Goal: Information Seeking & Learning: Find specific fact

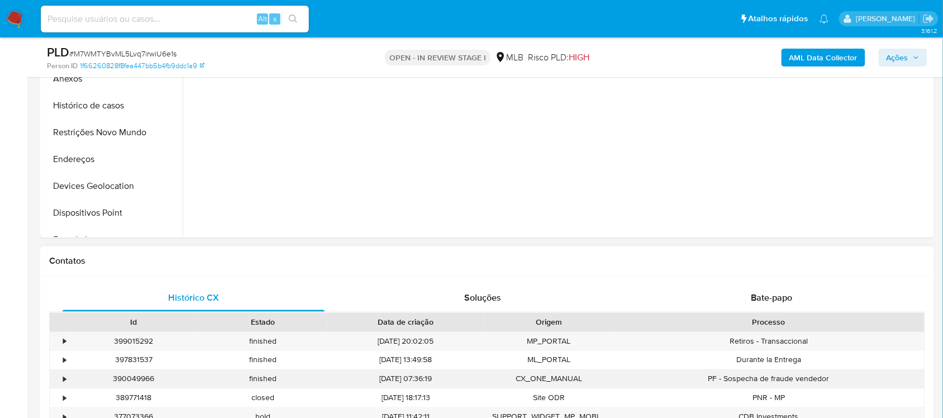
scroll to position [209, 0]
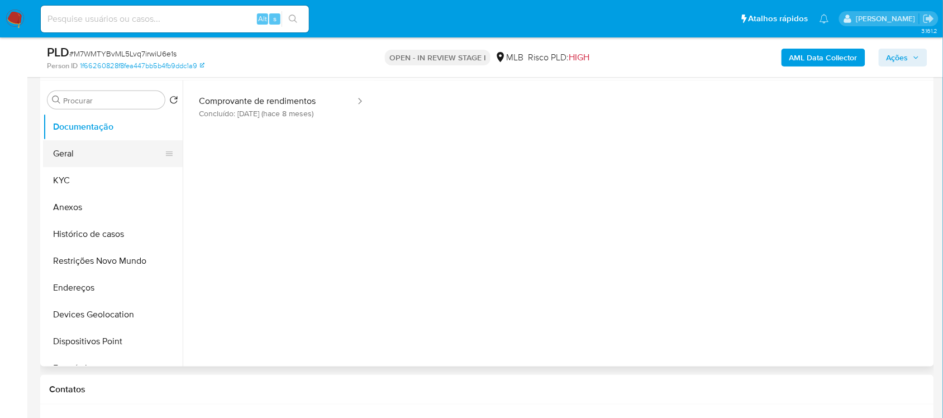
click at [117, 156] on button "Geral" at bounding box center [108, 153] width 131 height 27
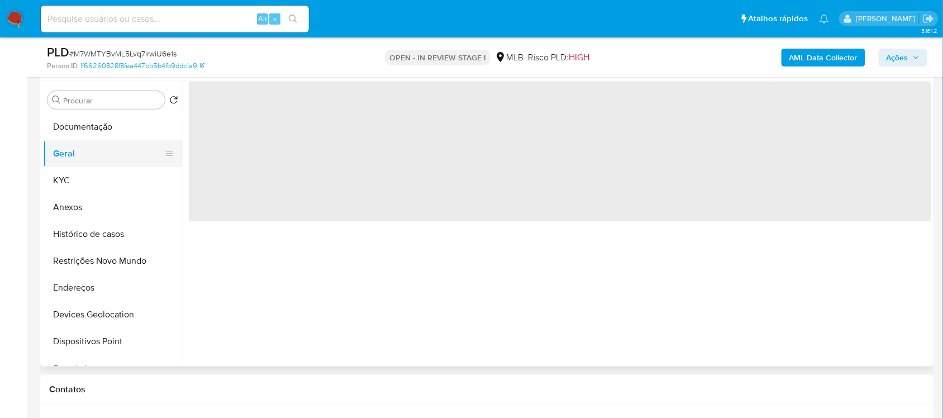
scroll to position [0, 0]
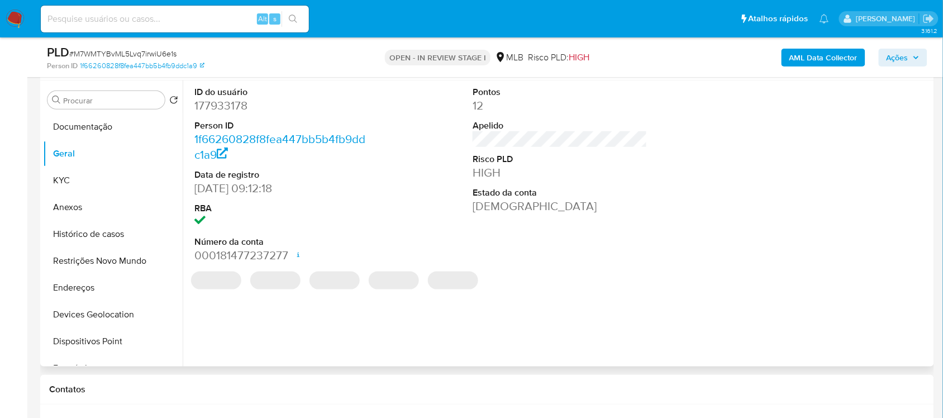
click at [214, 105] on dd "177933178" at bounding box center [281, 106] width 174 height 16
copy dd "177933178"
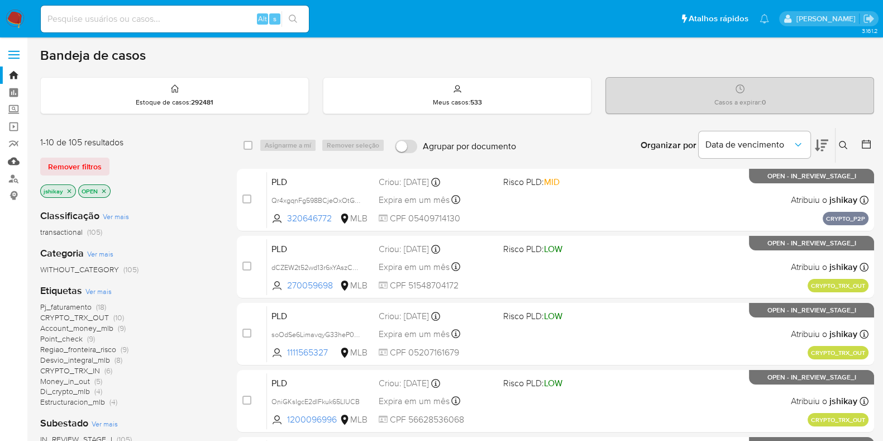
click at [11, 162] on link "Mulan" at bounding box center [66, 160] width 133 height 17
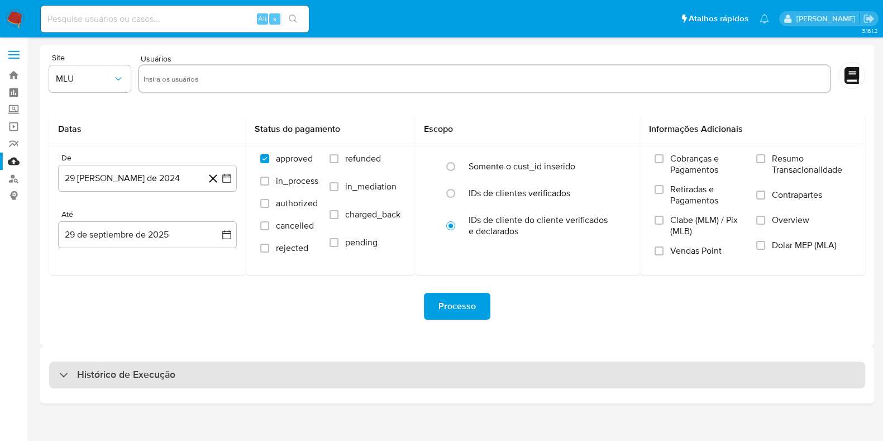
drag, startPoint x: 212, startPoint y: 355, endPoint x: 209, endPoint y: 361, distance: 6.2
click at [211, 358] on div "Histórico de Execução" at bounding box center [457, 374] width 834 height 57
click at [209, 362] on div "Histórico de Execução" at bounding box center [457, 374] width 816 height 27
select select "10"
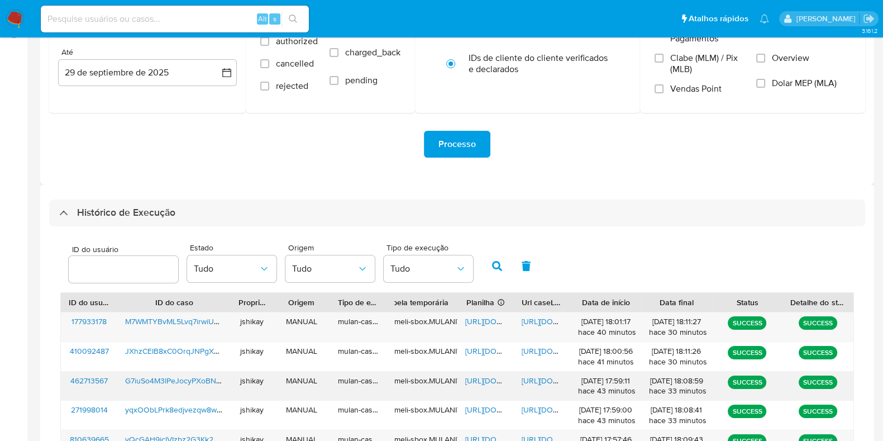
scroll to position [279, 0]
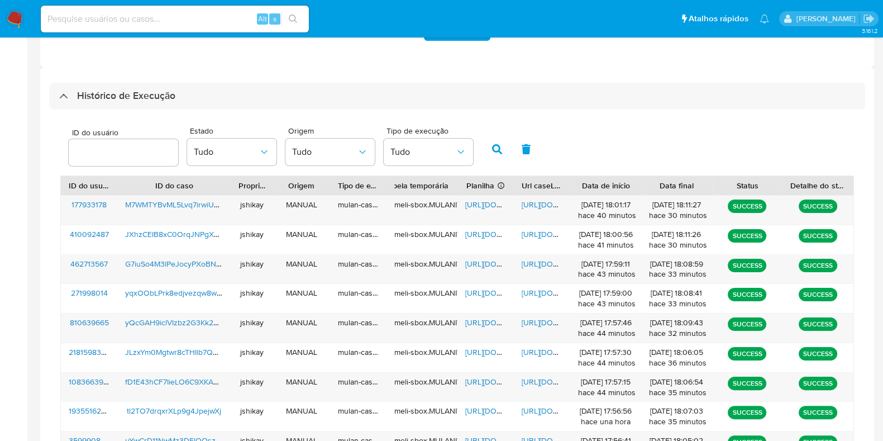
click at [596, 139] on div "ID do usuário Estado Tudo Origem Tudo Tipo de execução Tudo" at bounding box center [456, 148] width 793 height 55
click at [487, 205] on span "https://docs.google.com/spreadsheets/d/1BjC4W4zFOD6OLNpFiaoyuIa23GLq2AtyloFdDhy…" at bounding box center [503, 204] width 77 height 11
click at [537, 199] on span "https://docs.google.com/document/d/1QJHOVA7TK-1EIzereLvhh-aDu8BMxPTdvf5vjn4_jXo…" at bounding box center [560, 204] width 77 height 11
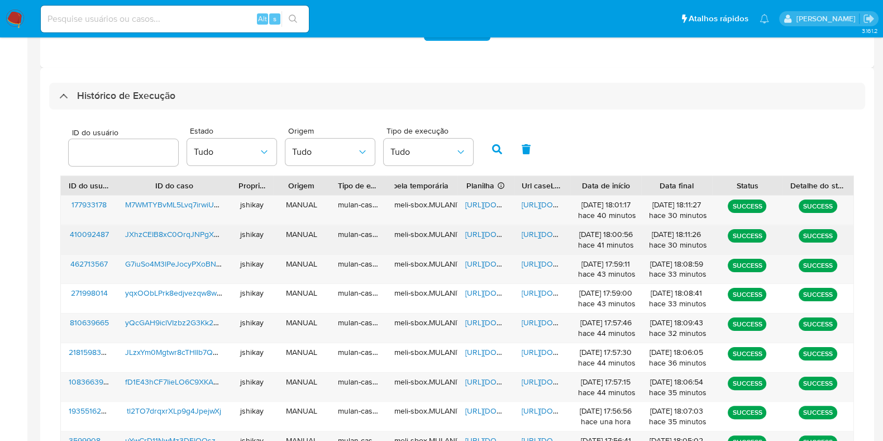
click at [486, 231] on span "https://docs.google.com/spreadsheets/d/1-hlg7MzFiNkibCtDi6X7doY0aX9jjPYMFQDDXX3…" at bounding box center [503, 233] width 77 height 11
click at [543, 236] on span "https://docs.google.com/document/d/1Prb5hwr4qKAaQT9KLoEvUm8WYvQgieFMXVf-_Xd1wSA…" at bounding box center [560, 233] width 77 height 11
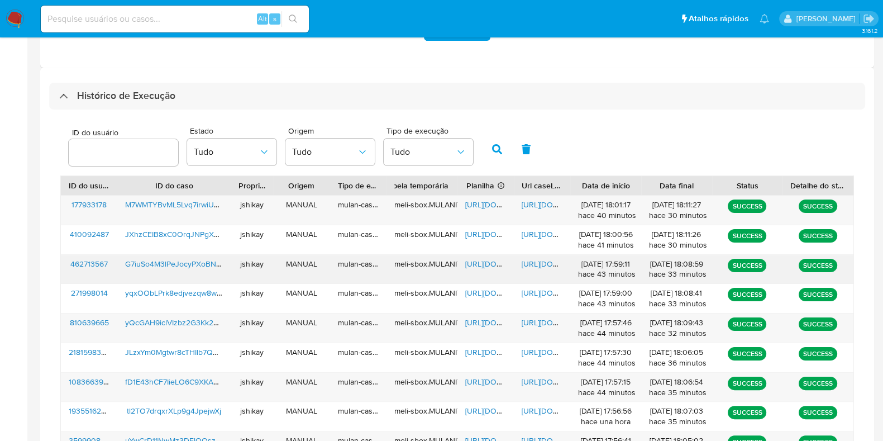
click at [473, 260] on span "https://docs.google.com/spreadsheets/d/1W0CF4-O5iaj7e25RxzsiI4ym3Q0u-VIy_sjQN50…" at bounding box center [503, 263] width 77 height 11
click at [527, 258] on span "https://docs.google.com/document/d/18Y5ZQP3r_YkTEkgUPf557dIwslzey4USbNhup6ISmuw…" at bounding box center [560, 263] width 77 height 11
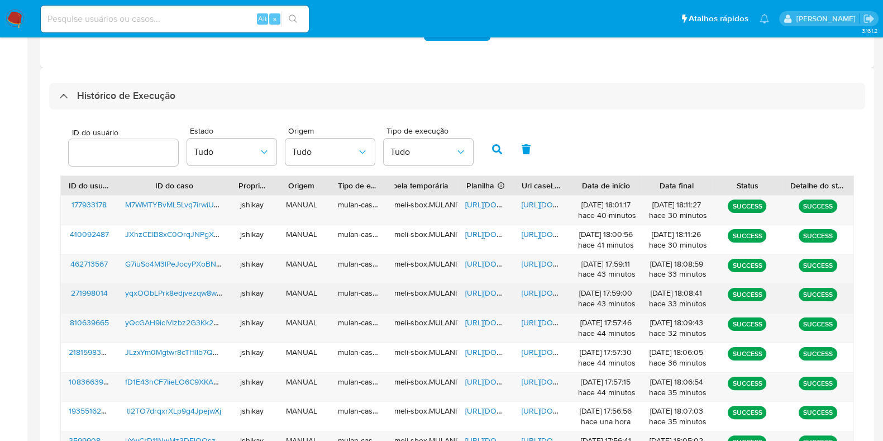
click at [480, 291] on span "https://docs.google.com/spreadsheets/d/1MWDIL8yeuew1CR5O_7uaOTxe1eOppfhMqPGygHj…" at bounding box center [503, 292] width 77 height 11
drag, startPoint x: 517, startPoint y: 289, endPoint x: 525, endPoint y: 289, distance: 8.4
click at [519, 289] on div "https://docs.google.com/document/d/10b2y_F8NxohEDljGTiDG0q_o8eClej9H9-odu30T3n4…" at bounding box center [542, 298] width 56 height 29
click at [525, 289] on span "https://docs.google.com/document/d/10b2y_F8NxohEDljGTiDG0q_o8eClej9H9-odu30T3n4…" at bounding box center [560, 292] width 77 height 11
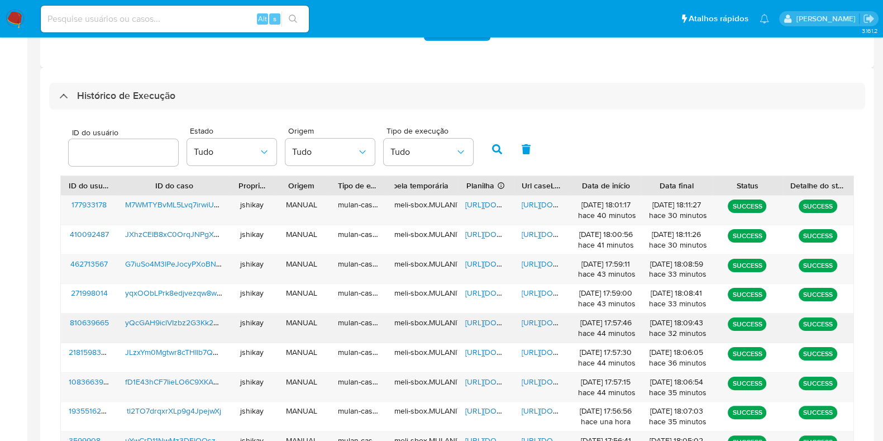
click at [489, 319] on span "https://docs.google.com/spreadsheets/d/1rPT3Sy4P3tNncNsFgLqsv6HS2DWOTHUwyDot_IZ…" at bounding box center [503, 322] width 77 height 11
click at [534, 317] on span "https://docs.google.com/document/d/1psT9eaG7VdO0tM29c0IMk4I6JCAvvp_gxwlN4KiwXY4…" at bounding box center [560, 322] width 77 height 11
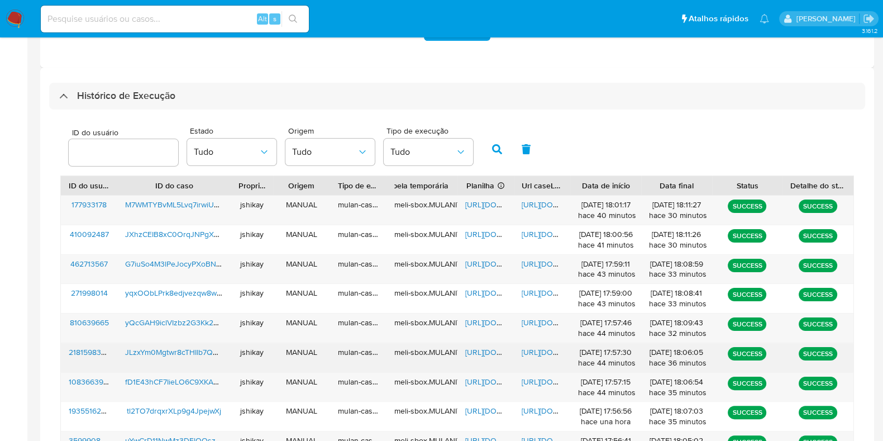
click at [481, 347] on span "https://docs.google.com/spreadsheets/d/1MF_bu-uyE2MGtom3GS_SDqlefxeaIZmD39o9iGv…" at bounding box center [503, 351] width 77 height 11
click at [531, 347] on span "https://docs.google.com/document/d/1yuuat9RQqG0OX0DU0Ef1oY-840u7L_3tb2xT2Jfwd_E…" at bounding box center [560, 351] width 77 height 11
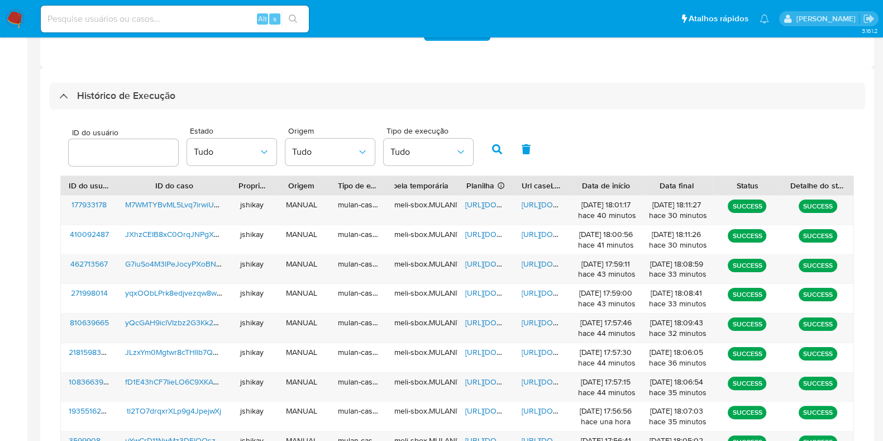
click at [619, 139] on div "ID do usuário Estado Tudo Origem Tudo Tipo de execução Tudo" at bounding box center [456, 148] width 793 height 55
click at [488, 379] on span "https://docs.google.com/spreadsheets/d/1YMg0lDd96yrGYDdwObK5rUEiTdVWyc8-g816lUD…" at bounding box center [503, 381] width 77 height 11
click at [529, 379] on span "https://docs.google.com/document/d/1_IIi6aKm_D-pMHSBK2kyUmbLC0VwCGQnH9jae_MFVG4…" at bounding box center [560, 381] width 77 height 11
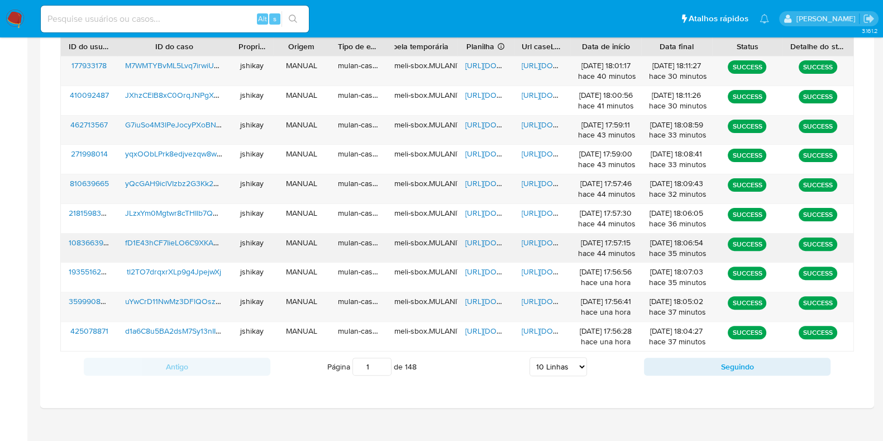
scroll to position [419, 0]
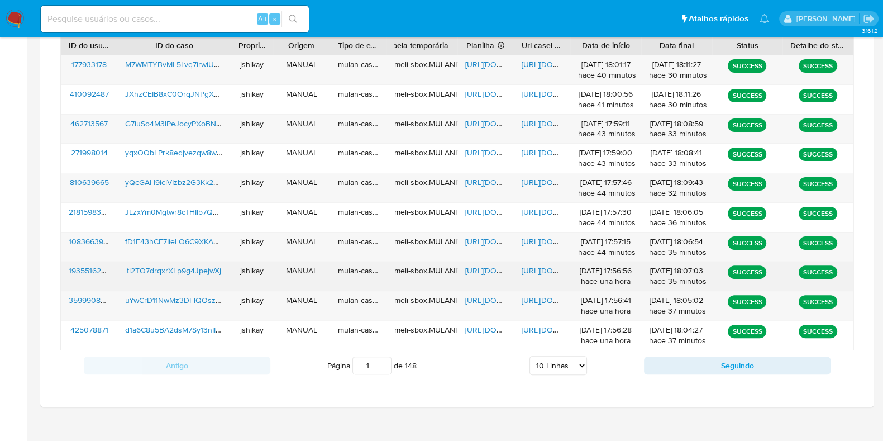
click at [470, 270] on span "https://docs.google.com/spreadsheets/d/1spLu0HE4IjvQuuRLbH-3fasKM1w88SKi0uXciWq…" at bounding box center [503, 270] width 77 height 11
click at [545, 266] on span "https://docs.google.com/document/d/10mg11hOZTM-RuBcNR2vrH44qO4HltbIQjF6WMpcyANc…" at bounding box center [560, 270] width 77 height 11
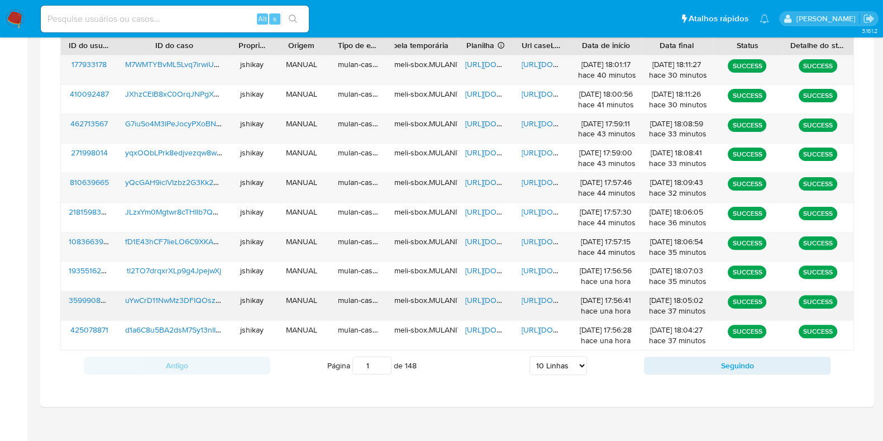
click at [482, 297] on span "https://docs.google.com/spreadsheets/d/1bu_kmNnjEM_LDb6iSTfSitkKrh0brHO7nQsHG2E…" at bounding box center [503, 299] width 77 height 11
click at [529, 297] on span "https://docs.google.com/document/d/1449EaOw__5OmklTQwMP7HN5KJBIkxsSWv1VRtMMaC1U…" at bounding box center [560, 299] width 77 height 11
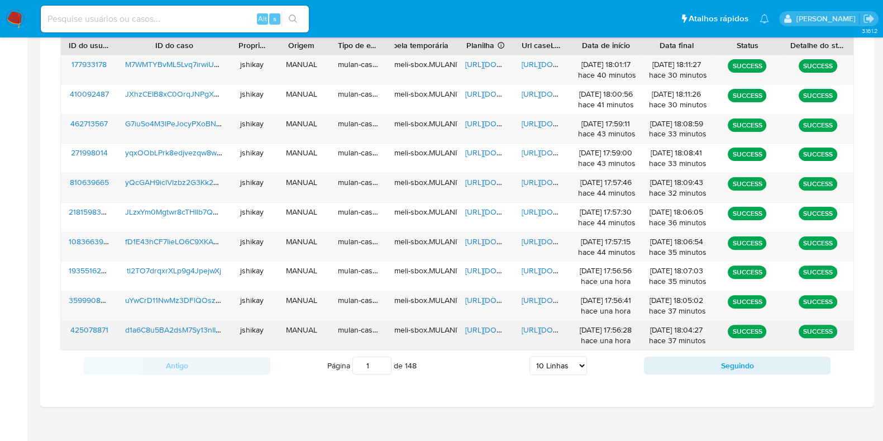
click at [494, 324] on span "https://docs.google.com/spreadsheets/d/1uo3A9zU6R9BP4DRO8JvdCaiWsy1s1BTA7Iuzg4-…" at bounding box center [503, 329] width 77 height 11
click at [534, 324] on span "https://docs.google.com/document/d/1pwM9dUjvzCJ-655C5AhR5UM5EAUaxH-DjkqDmWvdwBk…" at bounding box center [560, 329] width 77 height 11
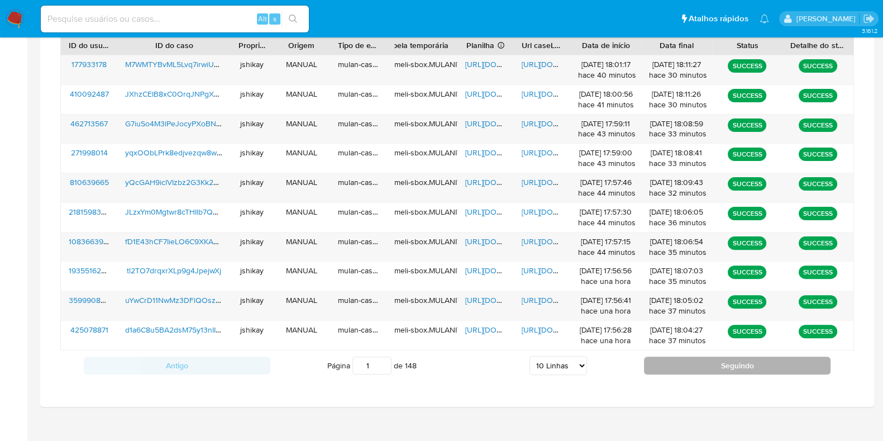
click at [707, 366] on button "Seguindo" at bounding box center [737, 365] width 187 height 18
type input "2"
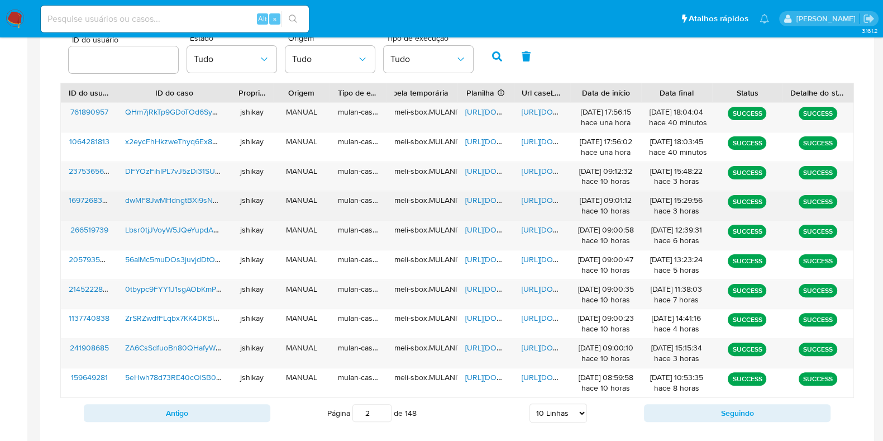
scroll to position [290, 0]
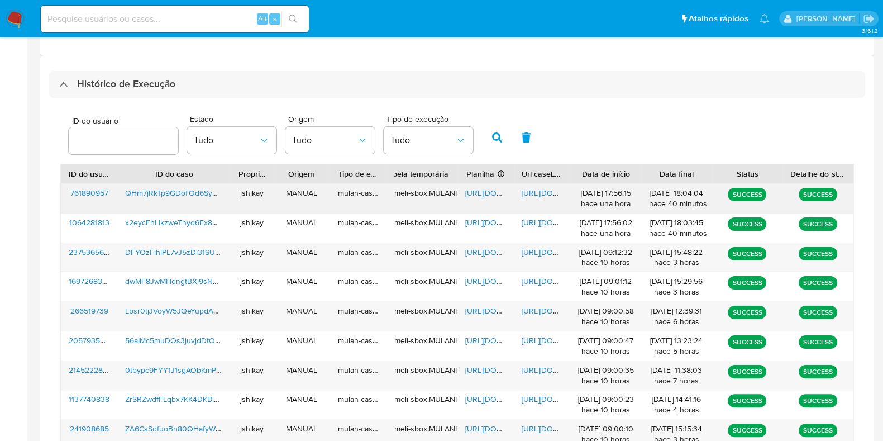
click at [486, 192] on span "https://docs.google.com/spreadsheets/d/1VoV3p1kOhd1RQ8opZ56ClDZjpG5mzM6MtBhw8ij…" at bounding box center [503, 192] width 77 height 11
click at [530, 189] on span "https://docs.google.com/document/d/15TjRJMrfGWRGqR53qHXh_XifzNesd6V_drXBrgc7Io0…" at bounding box center [560, 192] width 77 height 11
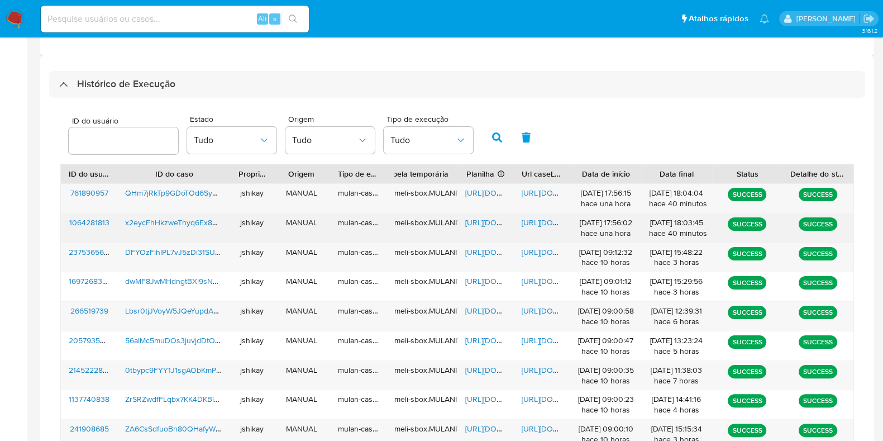
click at [492, 217] on span "https://docs.google.com/spreadsheets/d/1drs9Hudfl0pLK1R1kBIou9hRX3IY0bqtb2hDJTJ…" at bounding box center [503, 222] width 77 height 11
click at [524, 221] on span "https://docs.google.com/document/d/1dAiuSIkVYcS1dWzUpqxKpWFPX30YS1YgQK2WWgZpg7s…" at bounding box center [560, 222] width 77 height 11
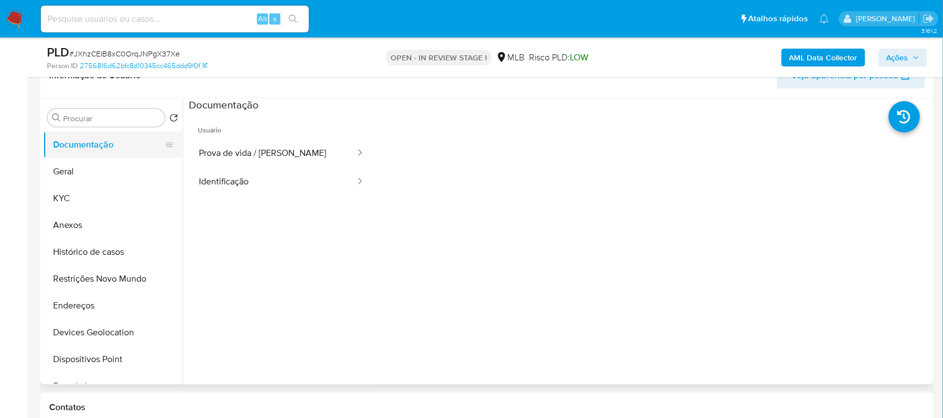
scroll to position [140, 0]
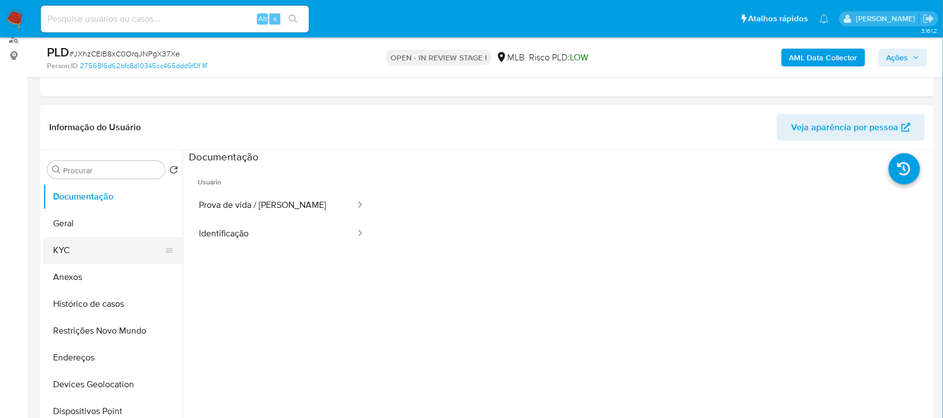
click at [124, 238] on button "KYC" at bounding box center [108, 250] width 131 height 27
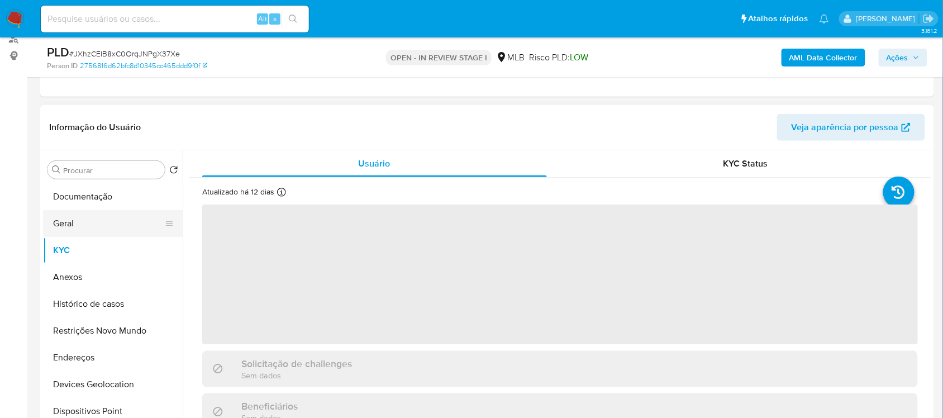
click at [116, 227] on button "Geral" at bounding box center [108, 223] width 131 height 27
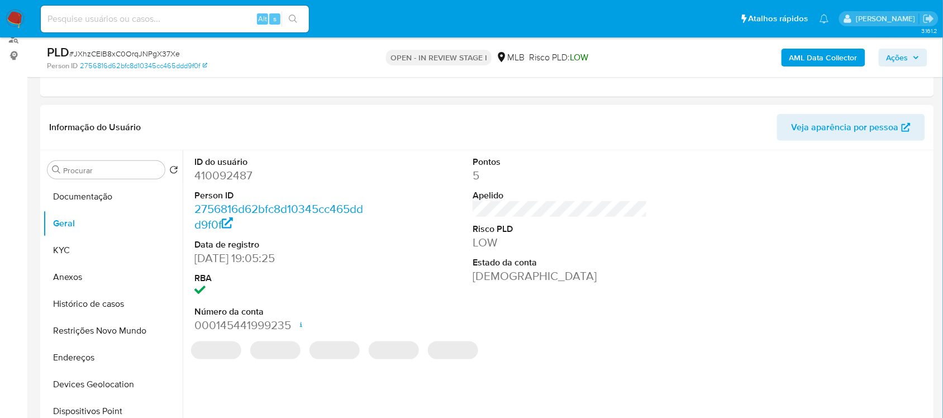
click at [241, 175] on dd "410092487" at bounding box center [281, 176] width 174 height 16
copy dd "410092487"
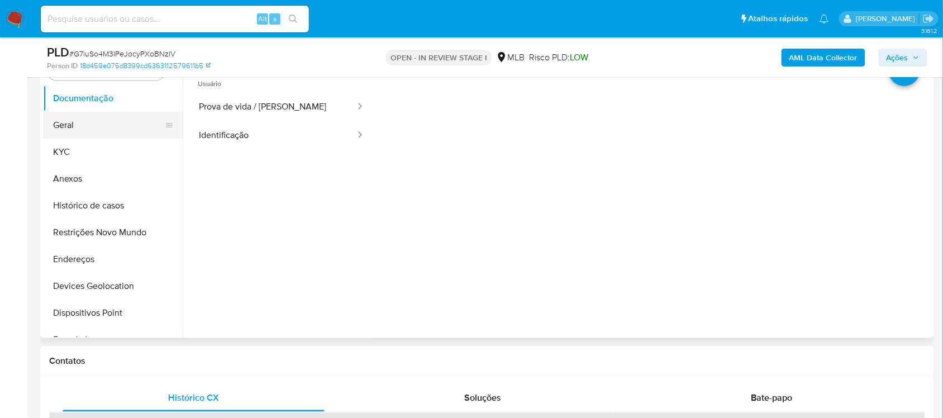
scroll to position [140, 0]
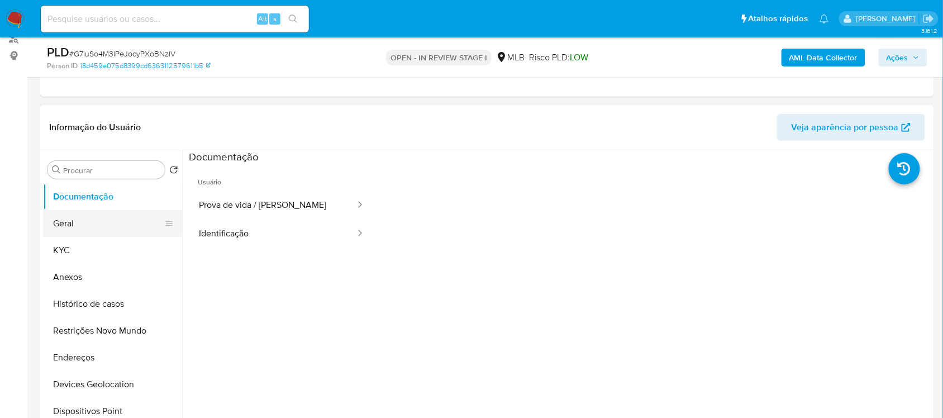
click at [95, 214] on button "Geral" at bounding box center [108, 223] width 131 height 27
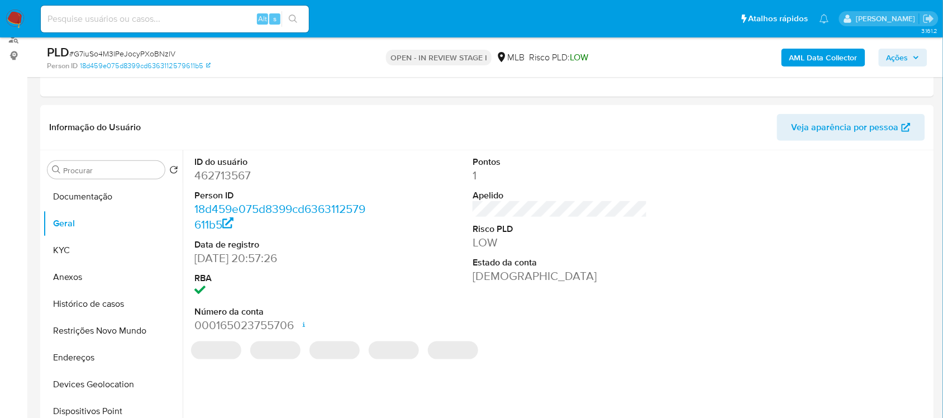
click at [235, 177] on dd "462713567" at bounding box center [281, 176] width 174 height 16
copy dd "462713567"
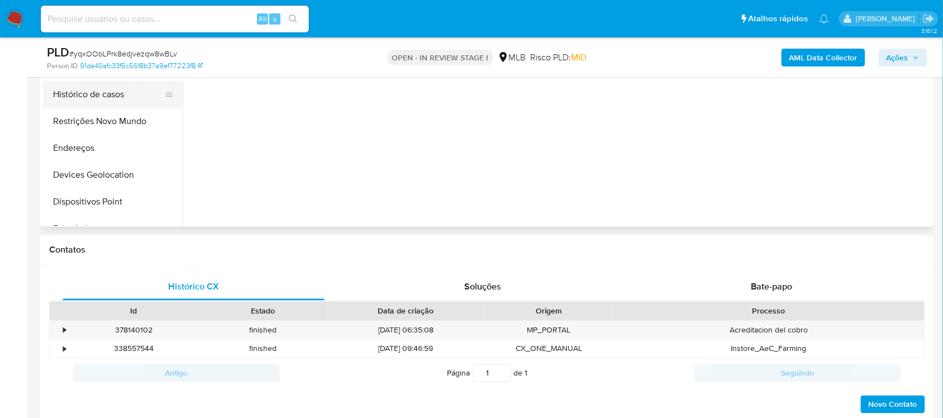
scroll to position [209, 0]
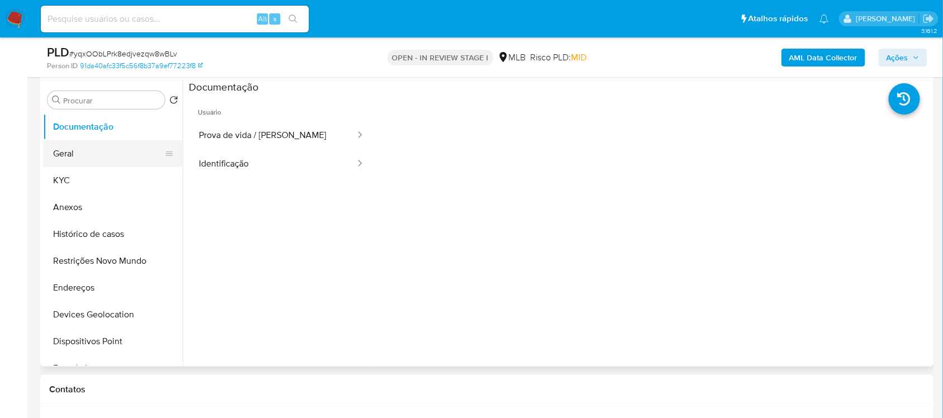
click at [104, 165] on button "Geral" at bounding box center [108, 153] width 131 height 27
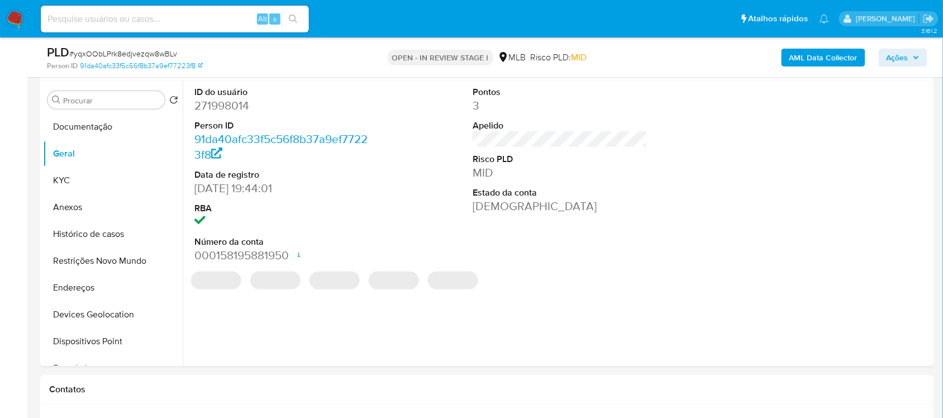
click at [237, 109] on dd "271998014" at bounding box center [281, 106] width 174 height 16
copy dd "271998014"
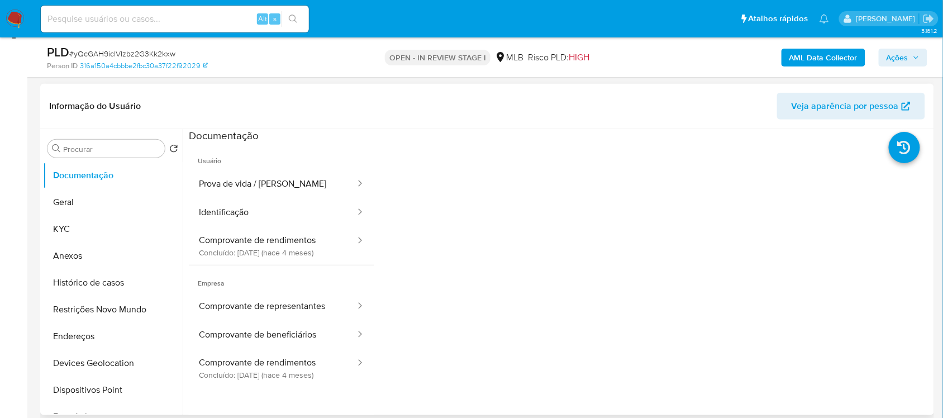
scroll to position [140, 0]
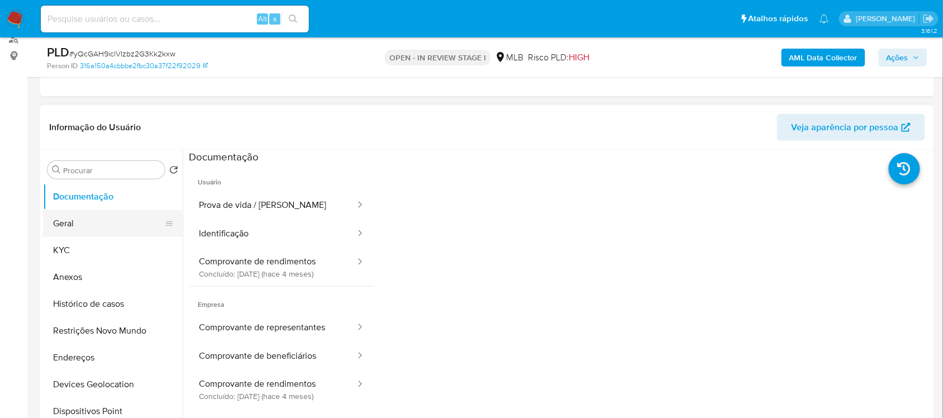
click at [90, 218] on button "Geral" at bounding box center [108, 223] width 131 height 27
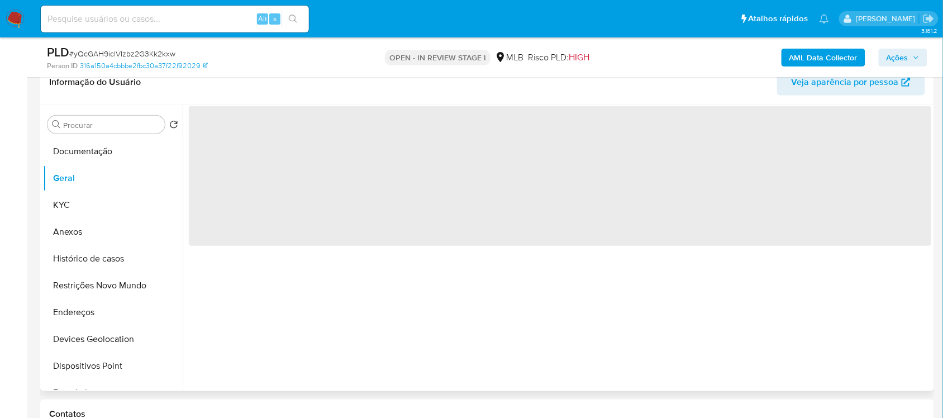
scroll to position [209, 0]
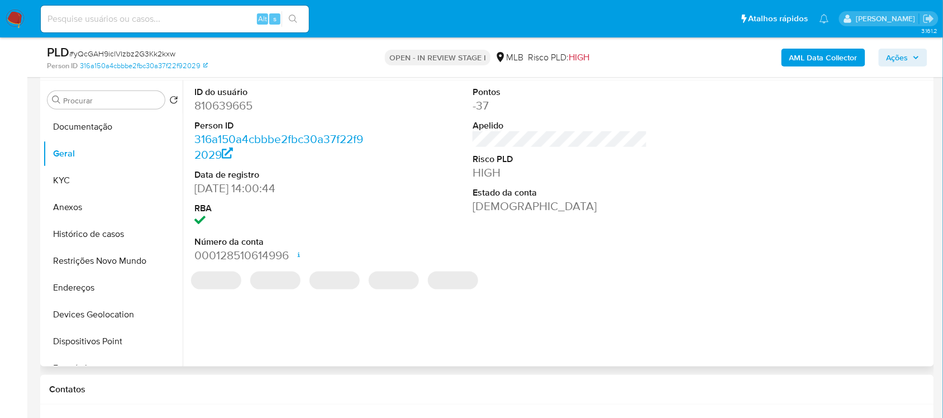
click at [229, 107] on dd "810639665" at bounding box center [281, 106] width 174 height 16
drag, startPoint x: 229, startPoint y: 107, endPoint x: 15, endPoint y: 99, distance: 214.6
click at [230, 107] on dd "810639665" at bounding box center [281, 106] width 174 height 16
copy dd "810639665"
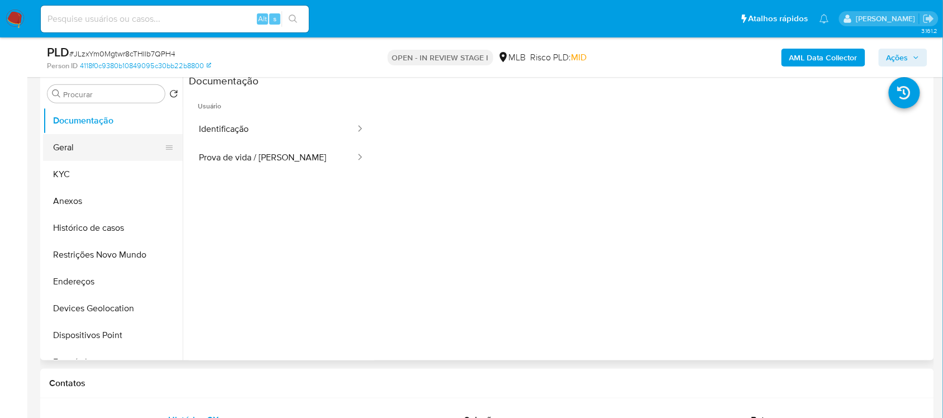
scroll to position [209, 0]
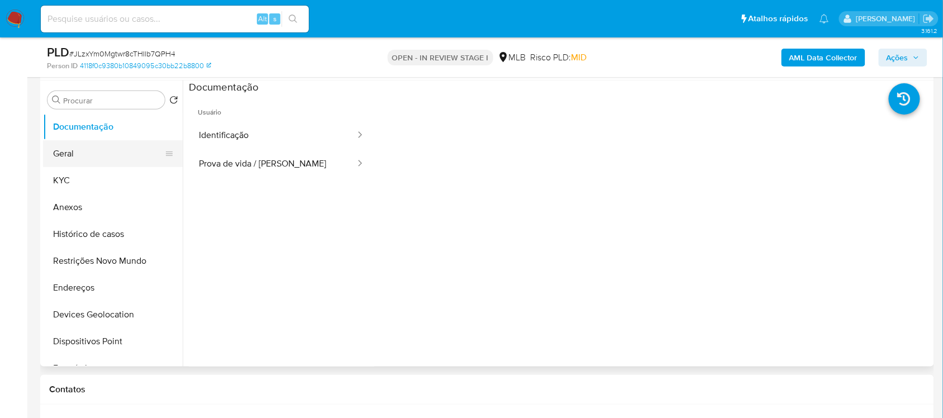
click at [85, 141] on button "Geral" at bounding box center [108, 153] width 131 height 27
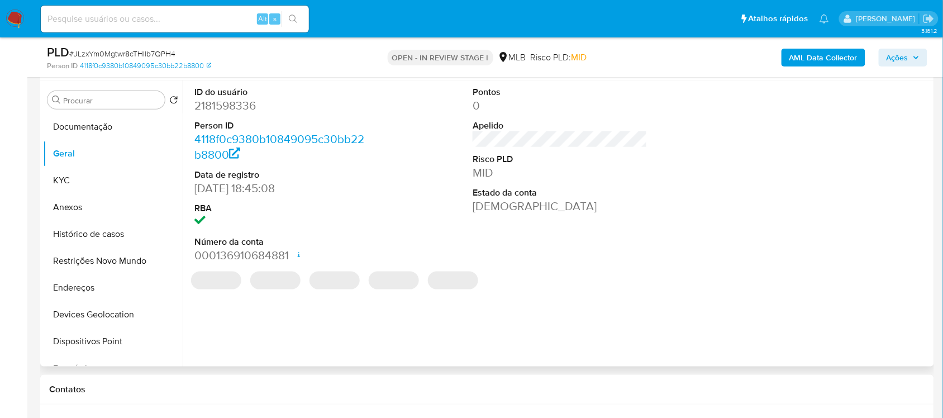
click at [232, 108] on dd "2181598336" at bounding box center [281, 106] width 174 height 16
click at [233, 108] on dd "2181598336" at bounding box center [281, 106] width 174 height 16
copy dd "2181598336"
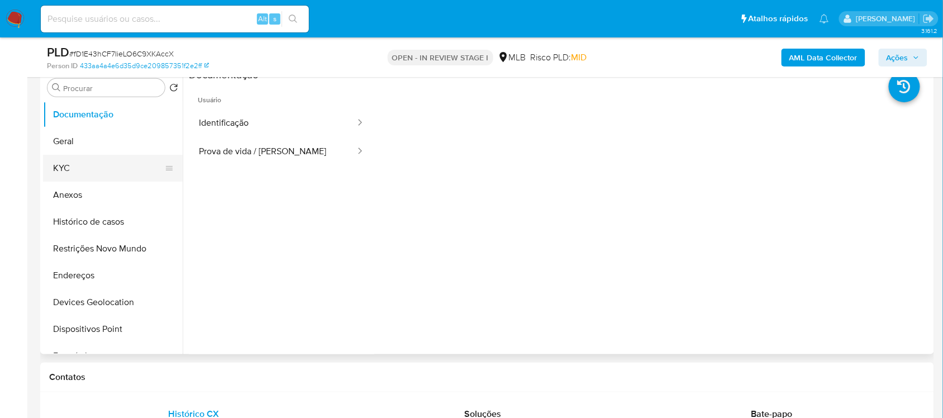
scroll to position [209, 0]
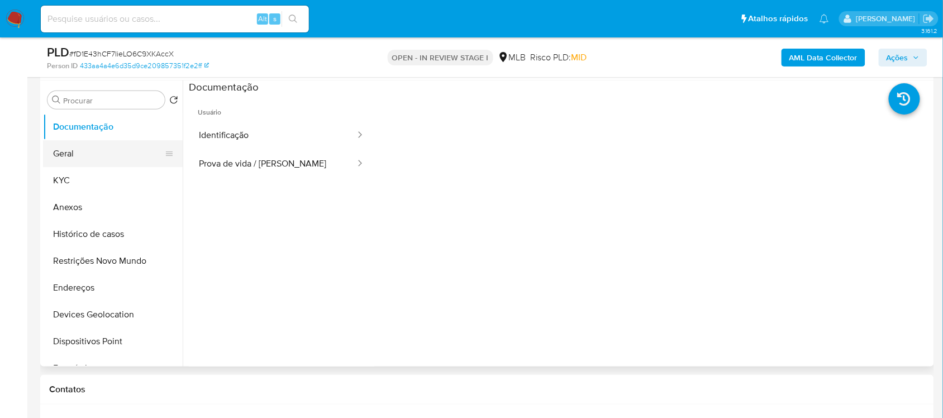
click at [79, 145] on button "Geral" at bounding box center [108, 153] width 131 height 27
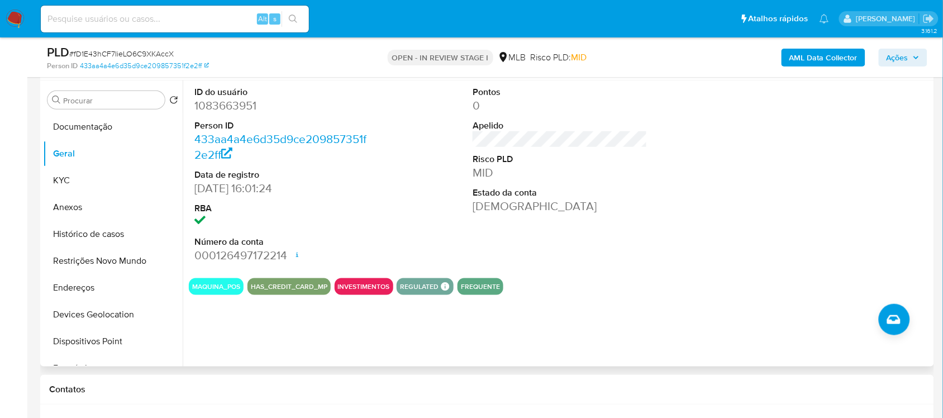
click at [232, 99] on dd "1083663951" at bounding box center [281, 106] width 174 height 16
copy dd "1083663951"
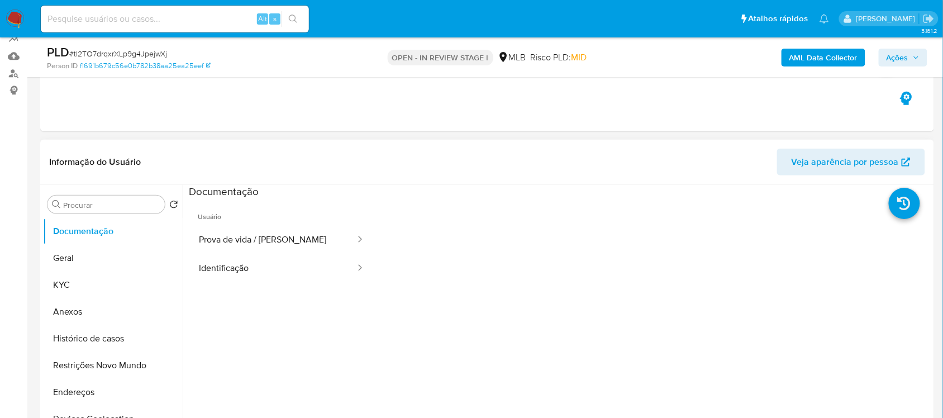
scroll to position [70, 0]
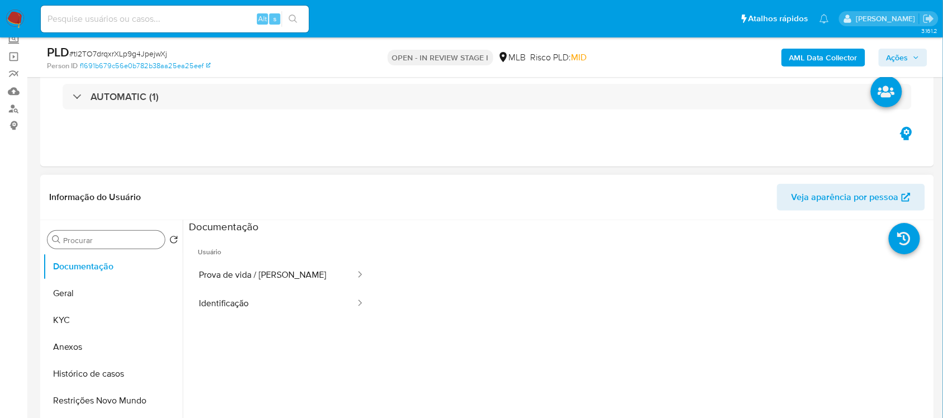
drag, startPoint x: 68, startPoint y: 283, endPoint x: 65, endPoint y: 238, distance: 44.8
click at [68, 278] on ul "Documentação Geral KYC Anexos Histórico de casos Restrições Novo Mundo Endereço…" at bounding box center [113, 379] width 140 height 252
click at [121, 291] on button "Geral" at bounding box center [108, 293] width 131 height 27
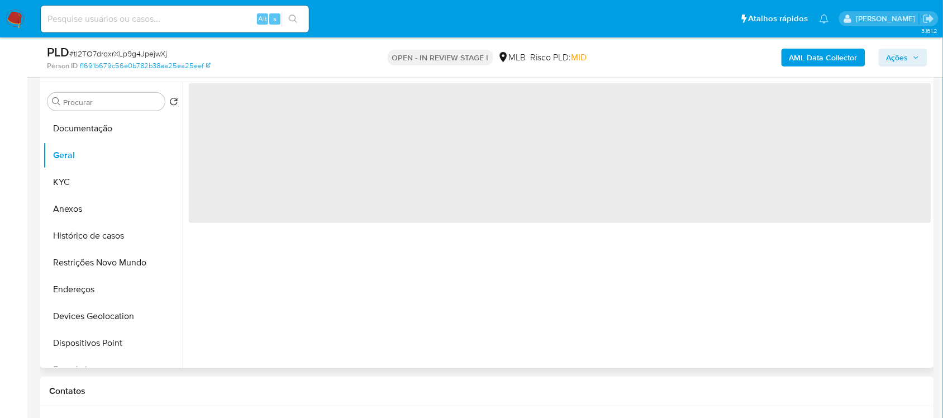
scroll to position [209, 0]
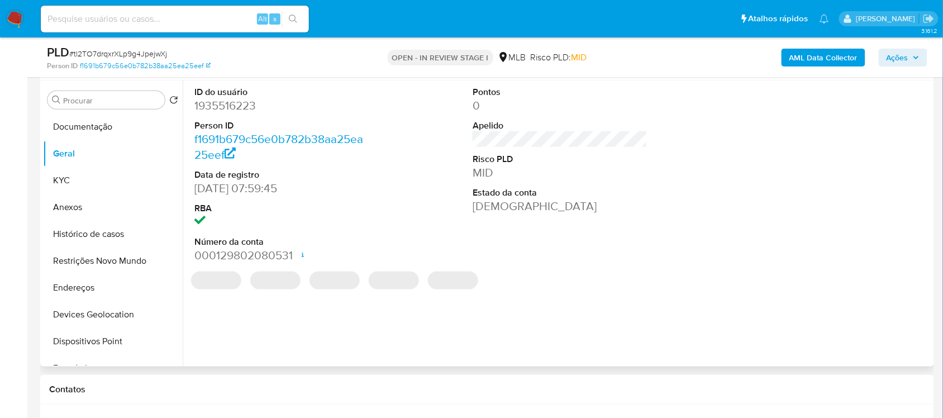
click at [247, 113] on dd "1935516223" at bounding box center [281, 106] width 174 height 16
copy dd "1935516223"
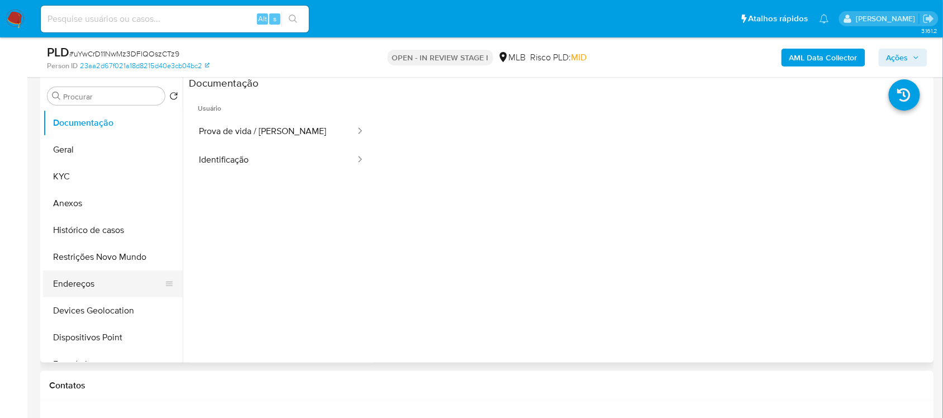
scroll to position [140, 0]
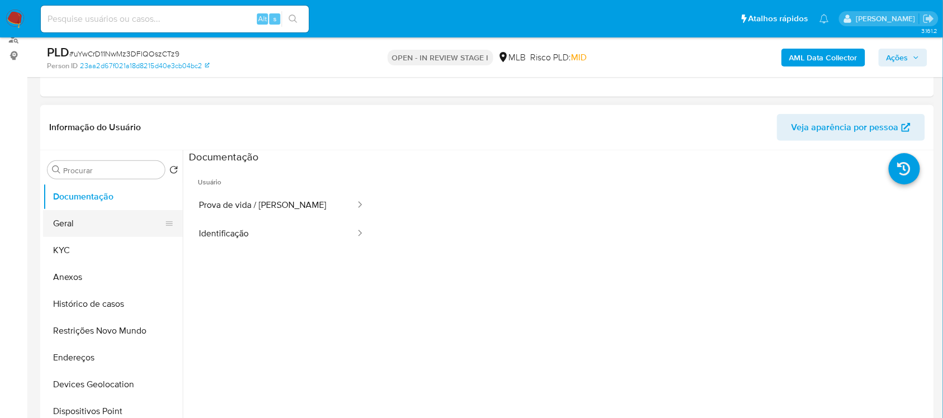
click at [85, 221] on button "Geral" at bounding box center [108, 223] width 131 height 27
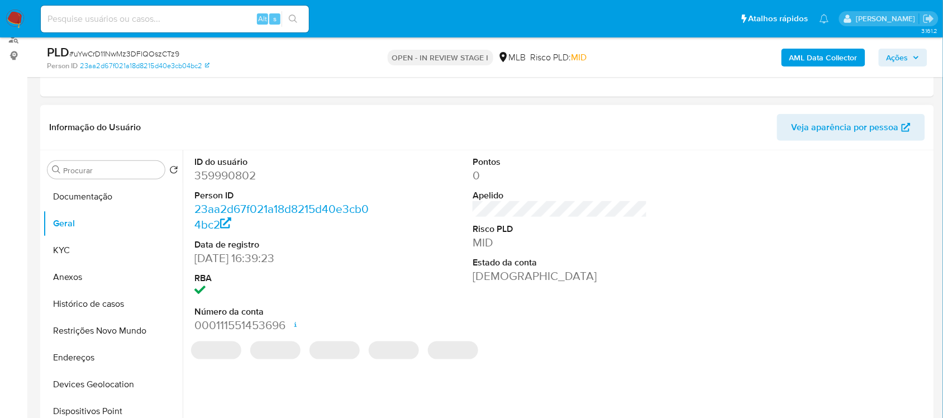
click at [236, 176] on dd "359990802" at bounding box center [281, 176] width 174 height 16
copy dd "359990802"
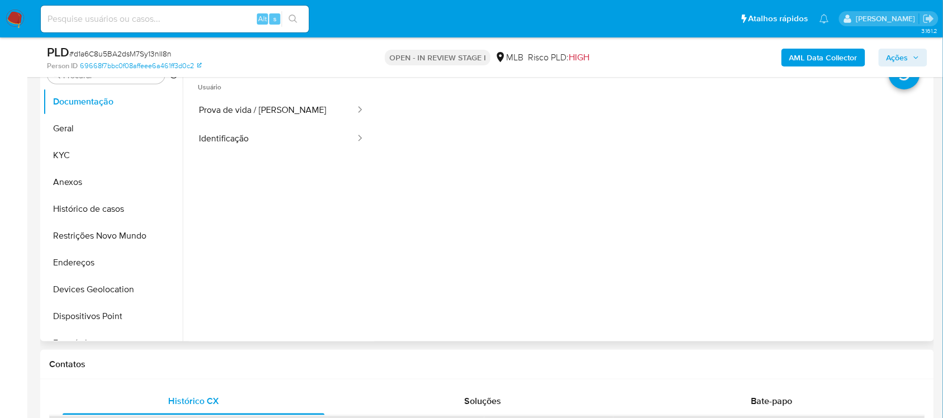
scroll to position [209, 0]
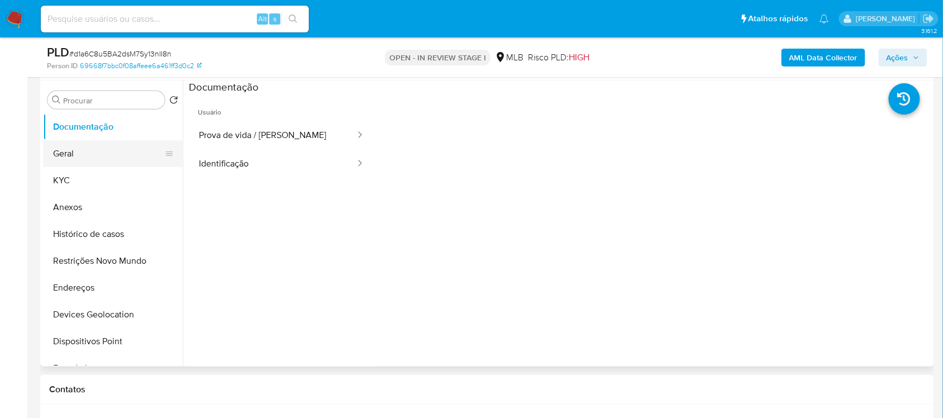
drag, startPoint x: 77, startPoint y: 155, endPoint x: 79, endPoint y: 146, distance: 9.1
click at [75, 152] on button "Geral" at bounding box center [108, 153] width 131 height 27
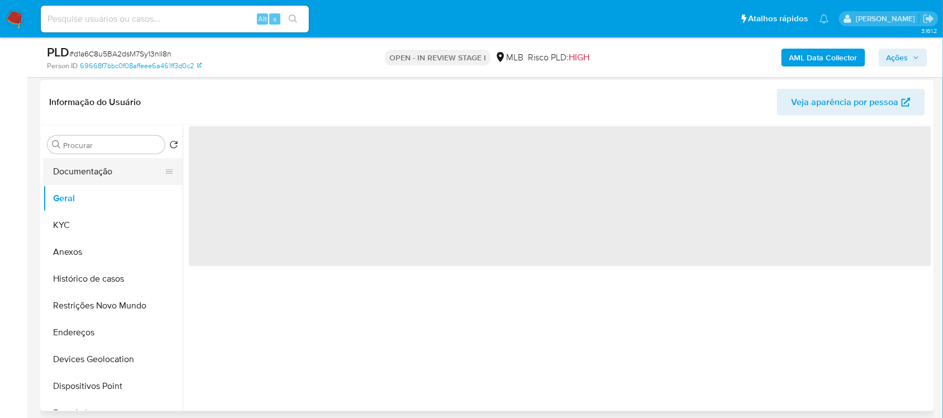
scroll to position [140, 0]
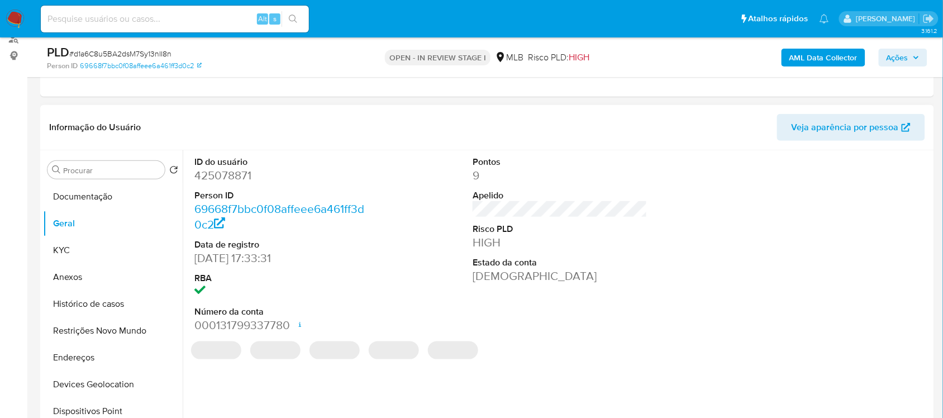
click at [228, 177] on dd "425078871" at bounding box center [281, 176] width 174 height 16
copy dd "425078871"
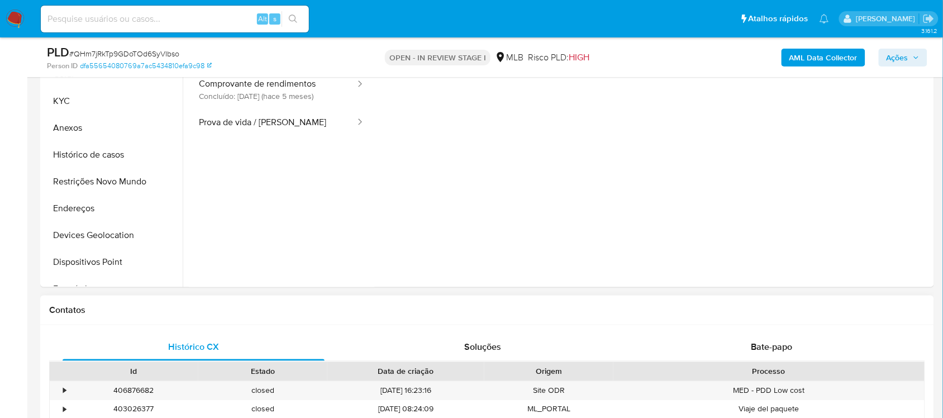
scroll to position [209, 0]
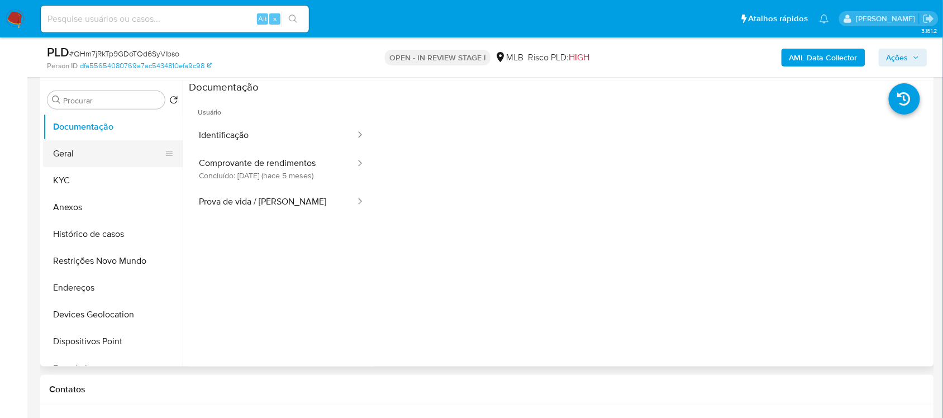
click at [90, 146] on button "Geral" at bounding box center [108, 153] width 131 height 27
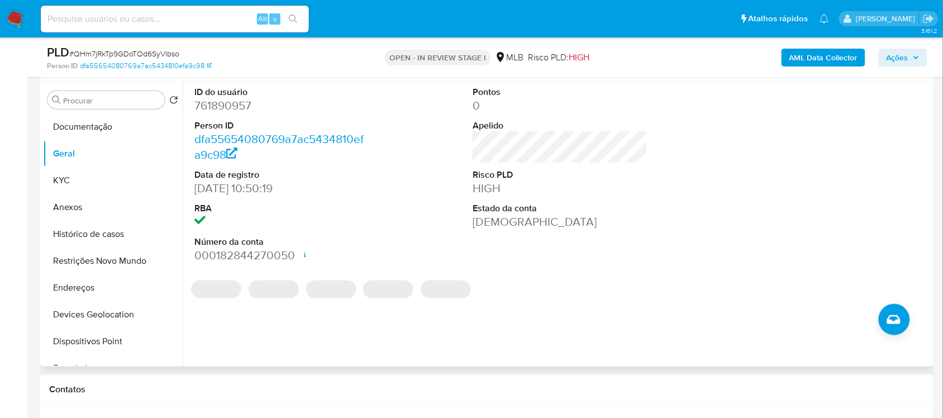
click at [227, 109] on dd "761890957" at bounding box center [281, 106] width 174 height 16
copy dd "761890957"
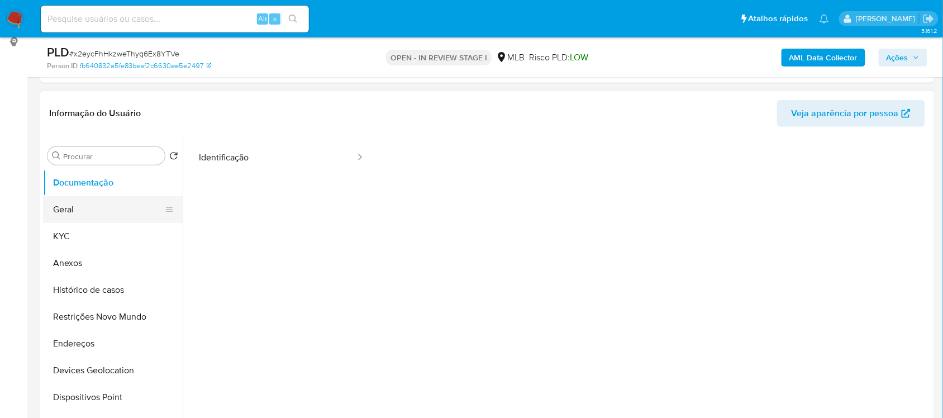
scroll to position [140, 0]
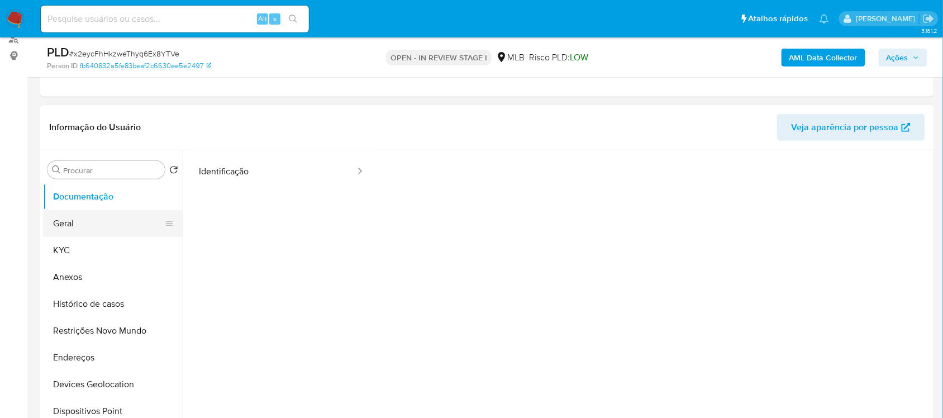
click at [94, 218] on button "Geral" at bounding box center [108, 223] width 131 height 27
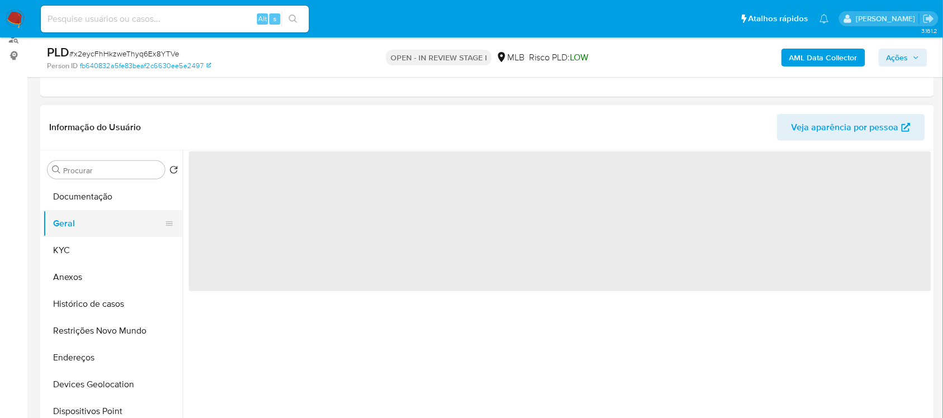
scroll to position [0, 0]
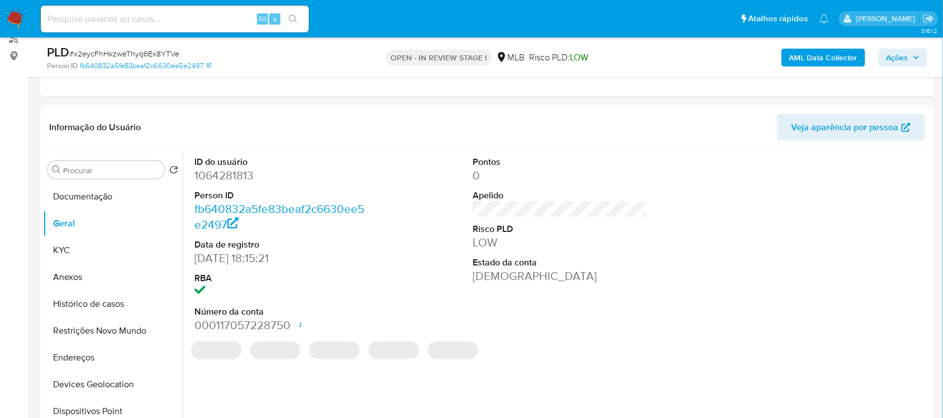
click at [229, 172] on dd "1064281813" at bounding box center [281, 176] width 174 height 16
copy dd "1064281813"
